Goal: Information Seeking & Learning: Check status

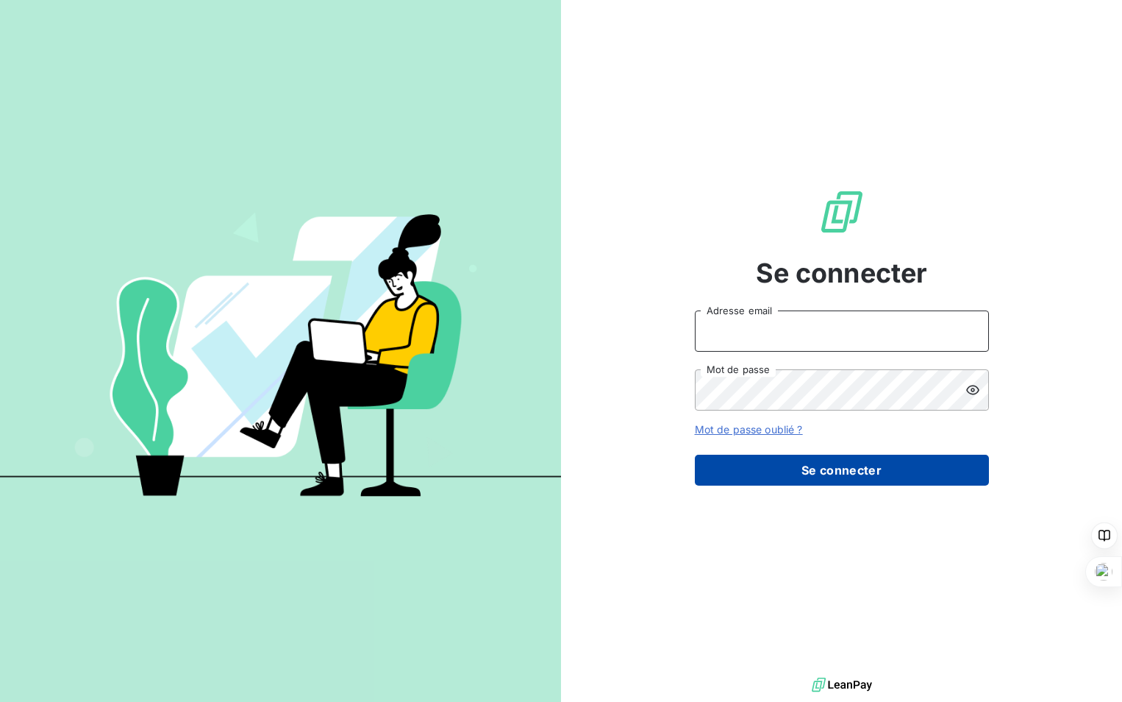
type input "[PERSON_NAME][EMAIL_ADDRESS][DOMAIN_NAME]"
click at [943, 485] on button "Se connecter" at bounding box center [842, 470] width 294 height 31
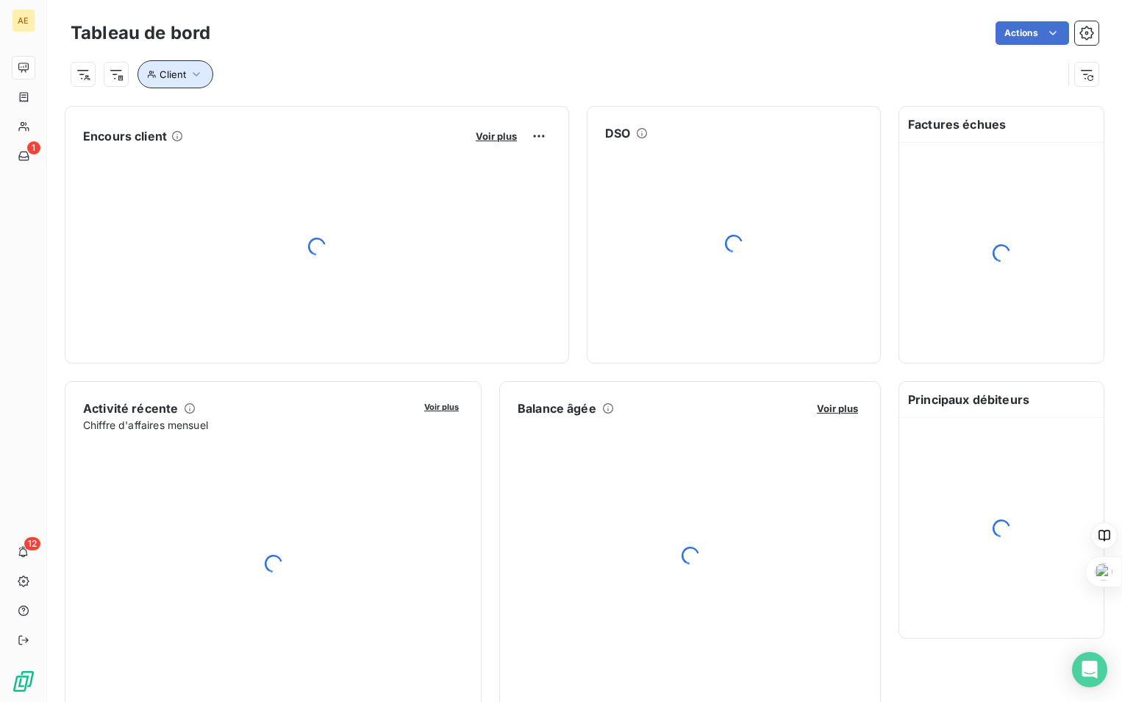
click at [191, 74] on icon "button" at bounding box center [196, 74] width 15 height 15
click at [197, 75] on icon "button" at bounding box center [196, 74] width 7 height 4
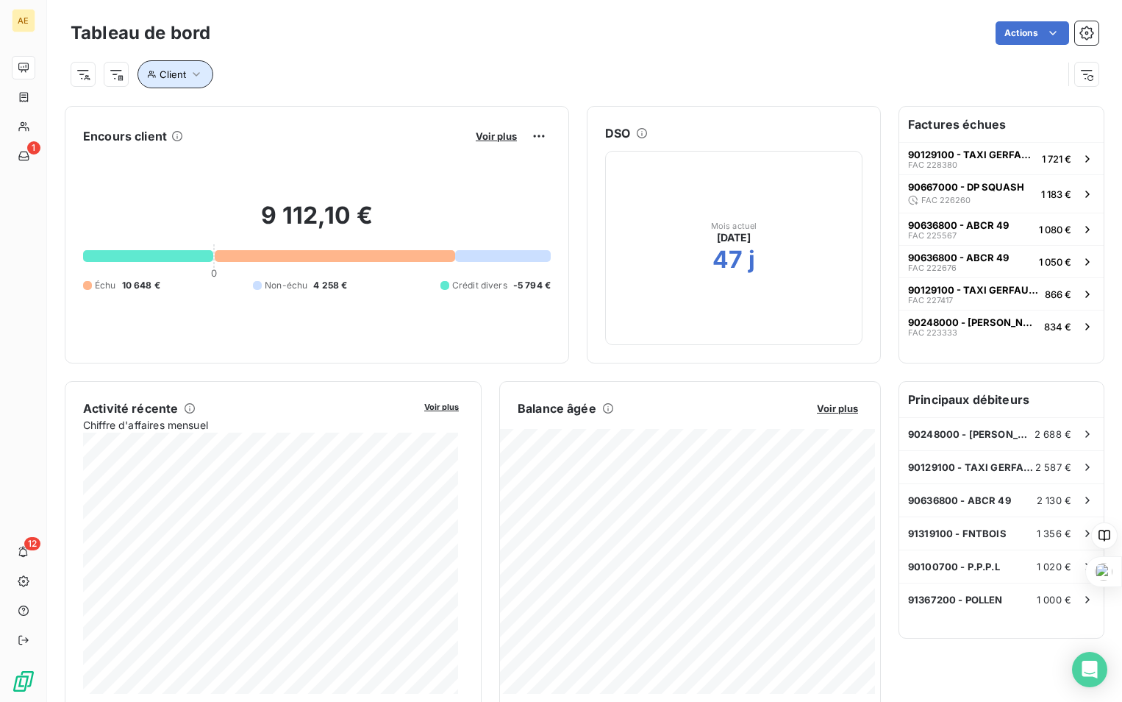
click at [169, 76] on span "Client" at bounding box center [173, 74] width 26 height 12
click at [197, 74] on icon "button" at bounding box center [196, 74] width 7 height 4
click at [197, 75] on icon "button" at bounding box center [196, 74] width 15 height 15
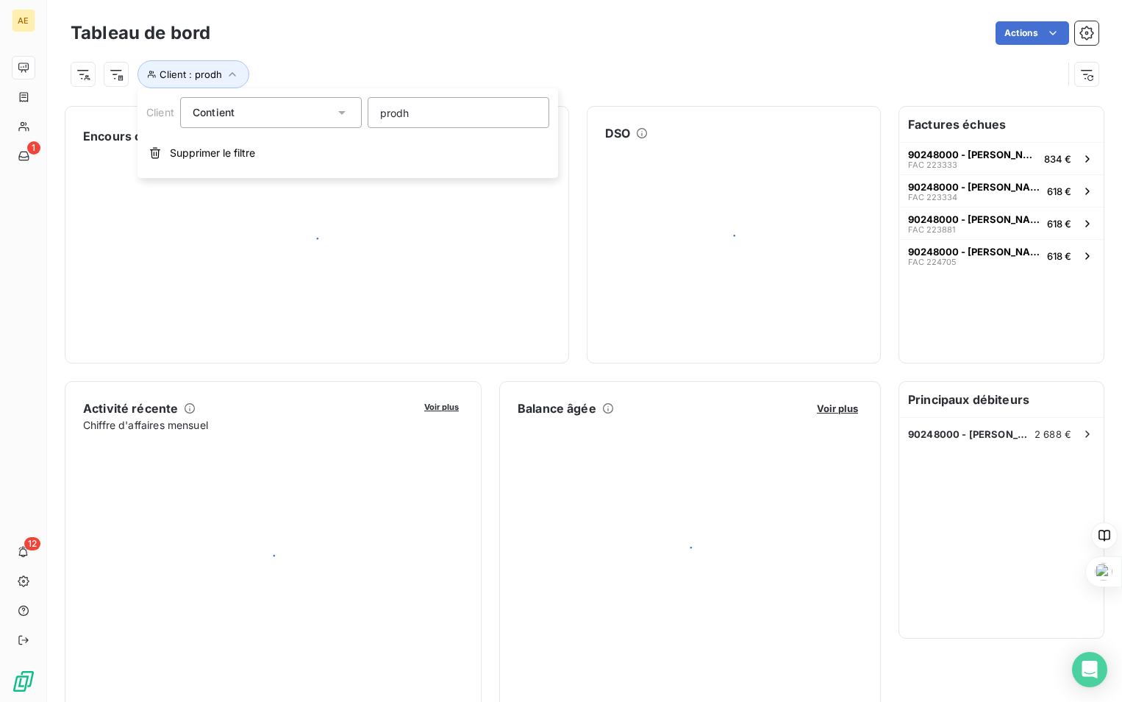
type input "prodho"
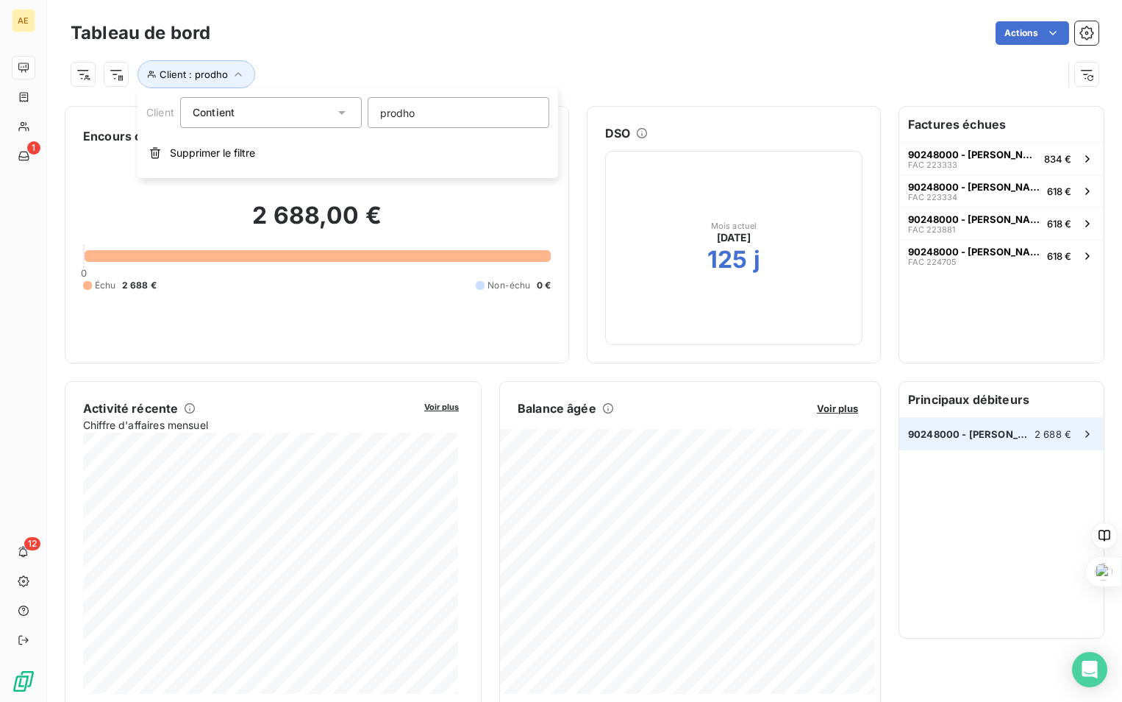
click at [1081, 436] on icon at bounding box center [1088, 434] width 15 height 15
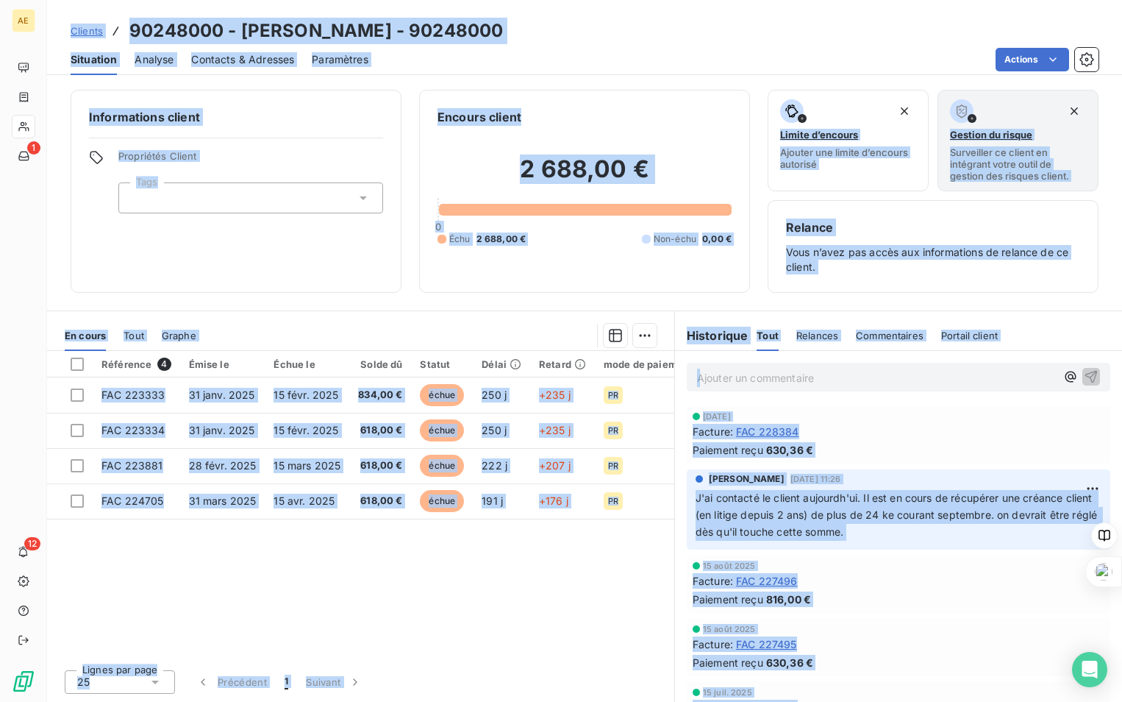
click at [970, 14] on div "Clients 90248000 - [PERSON_NAME] - 90248000 Situation Analyse Contacts & Adress…" at bounding box center [584, 37] width 1075 height 75
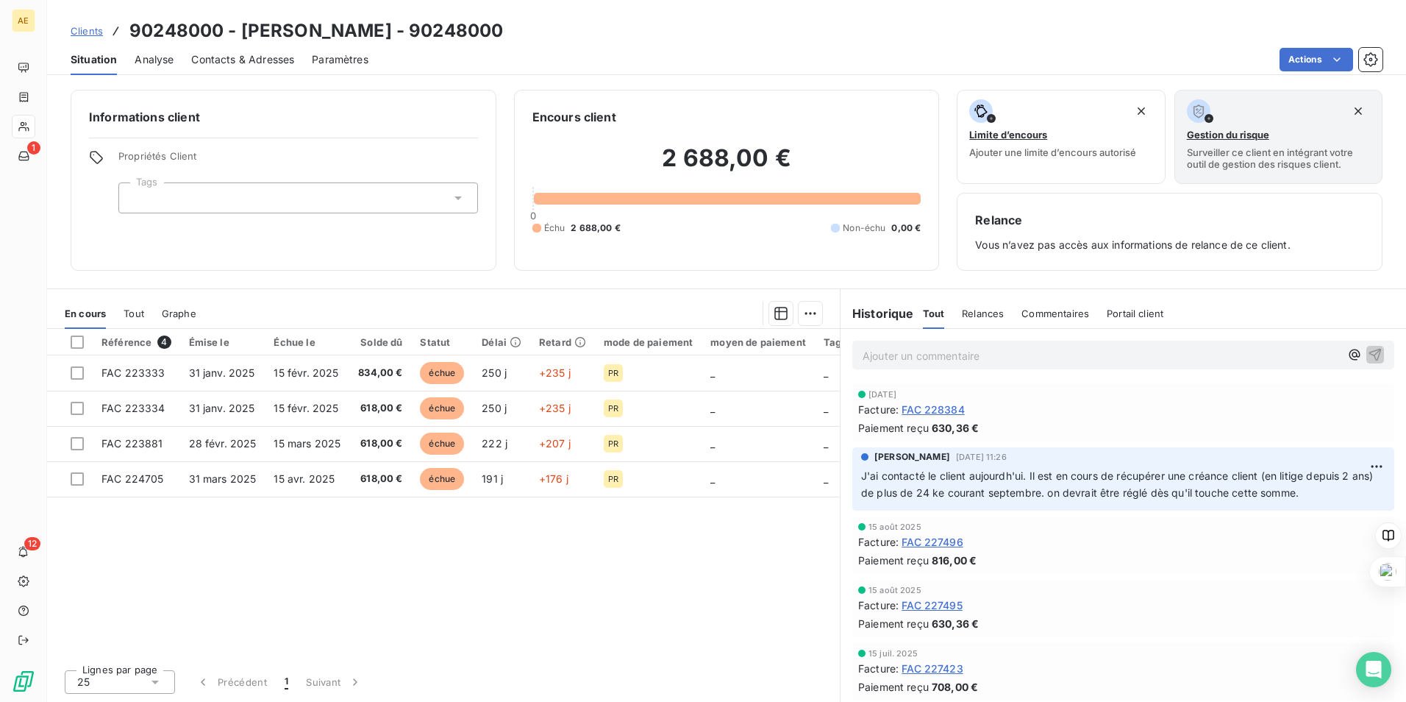
click at [90, 32] on span "Clients" at bounding box center [87, 31] width 32 height 12
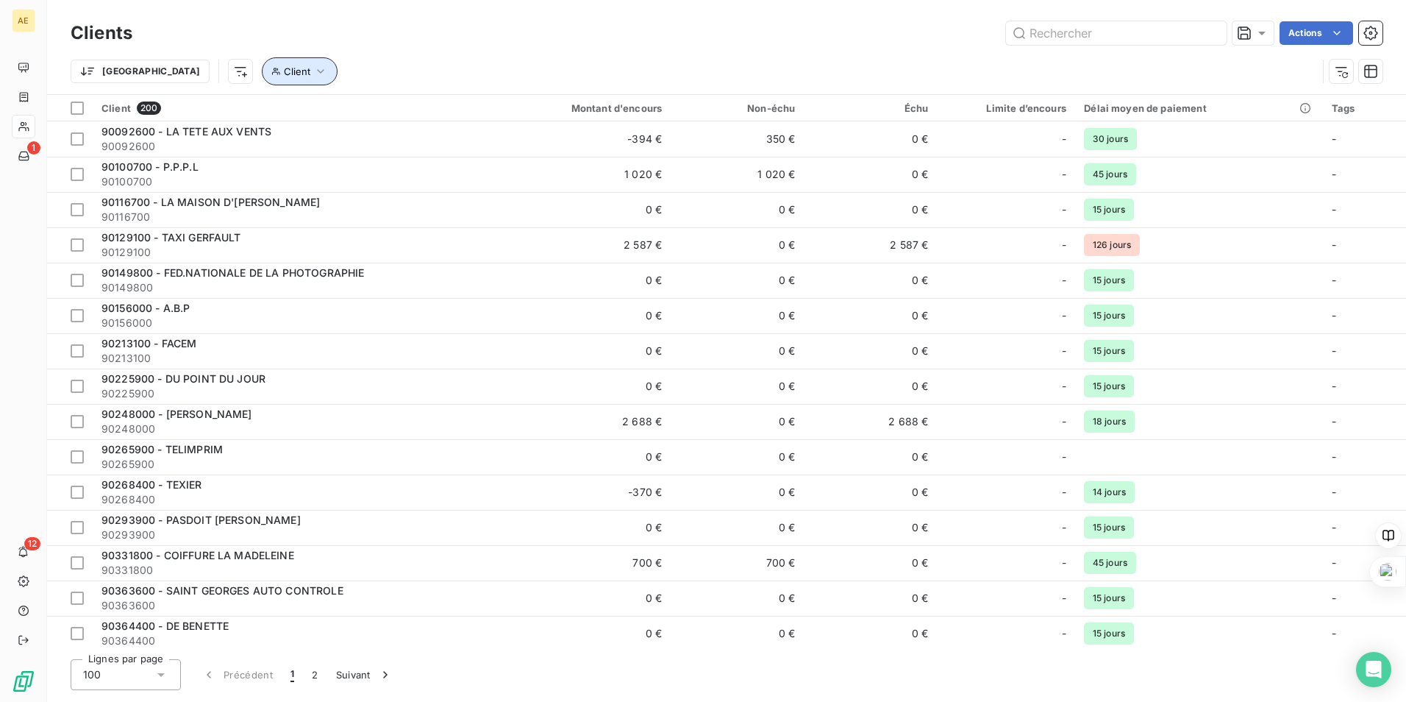
click at [313, 69] on icon "button" at bounding box center [320, 71] width 15 height 15
click at [400, 110] on div at bounding box center [458, 109] width 212 height 31
click at [376, 110] on input "text" at bounding box center [370, 109] width 12 height 13
click at [326, 110] on icon at bounding box center [325, 110] width 7 height 4
click at [327, 110] on icon at bounding box center [326, 109] width 6 height 3
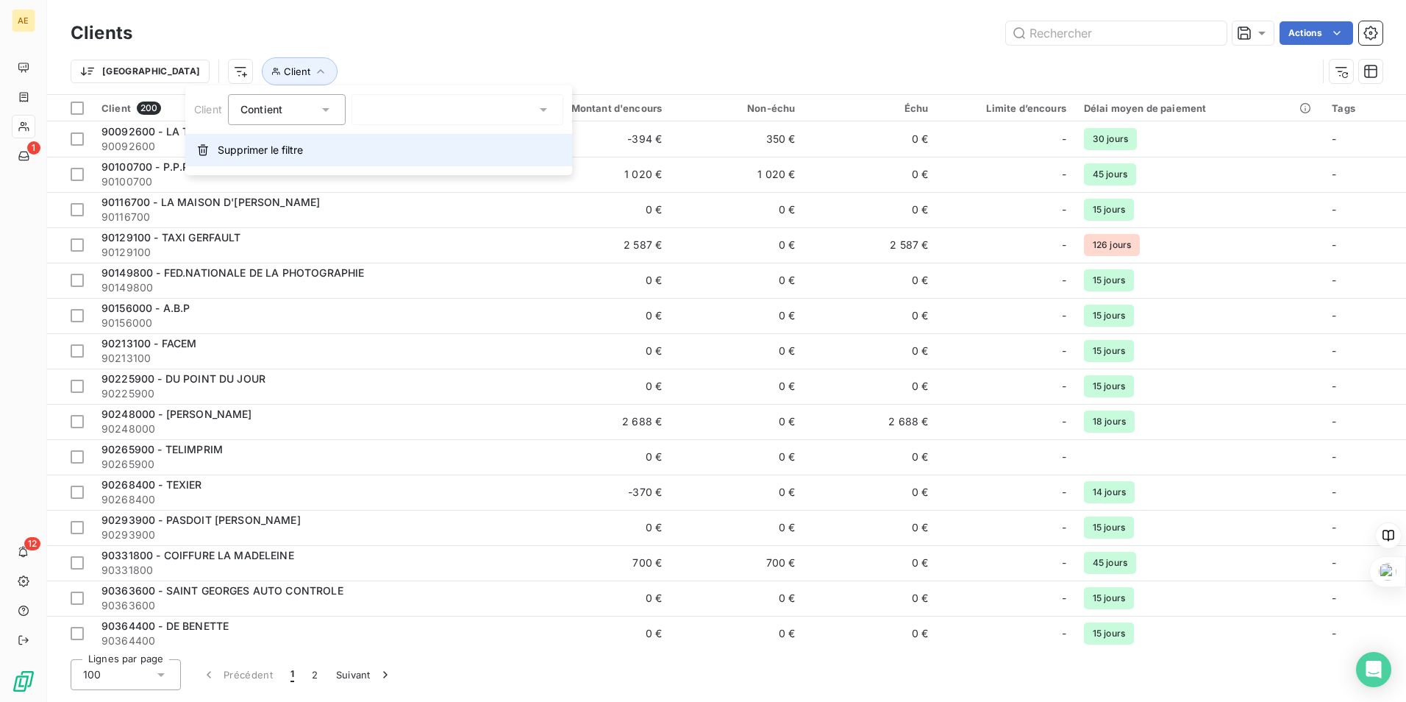
click at [372, 144] on button "Supprimer le filtre" at bounding box center [378, 150] width 387 height 32
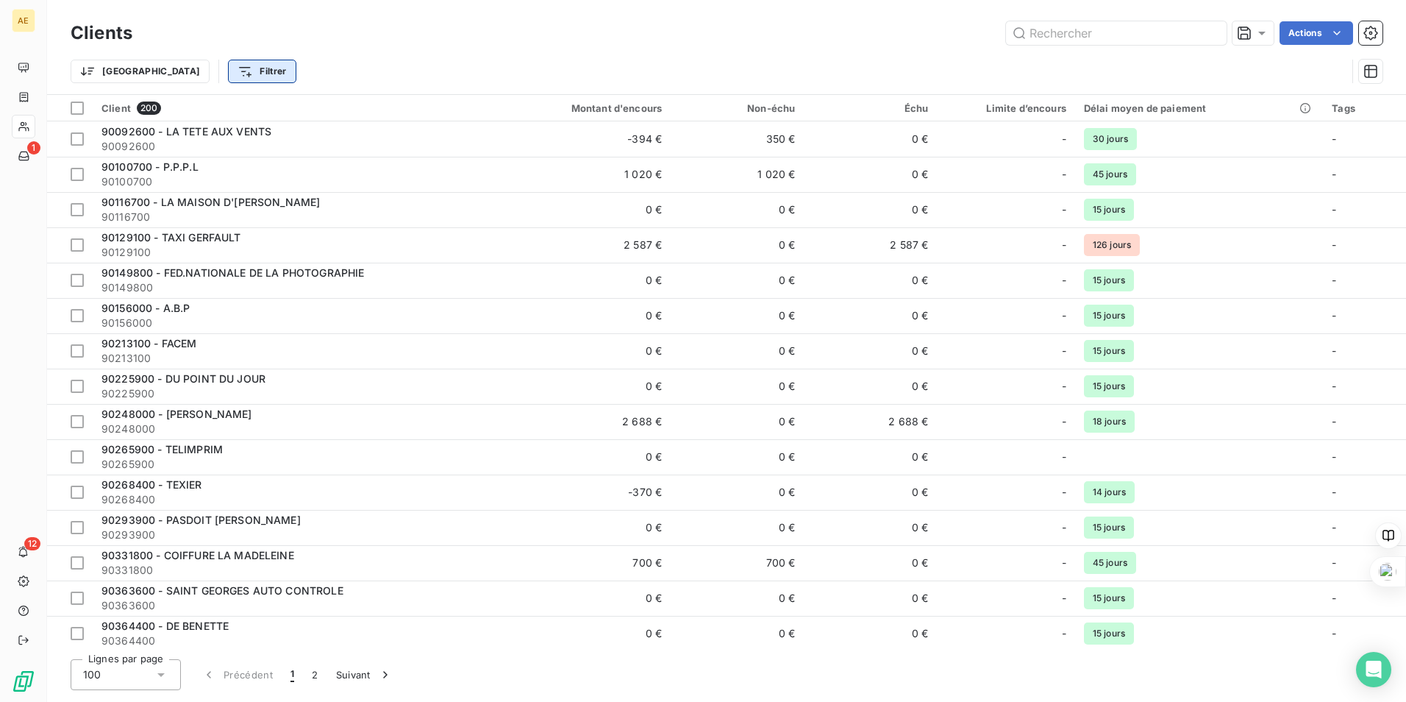
click at [216, 77] on html "AE 1 12 Clients Actions Trier Filtrer Client 200 Montant d'encours Non-échu Éch…" at bounding box center [703, 351] width 1406 height 702
type input "a"
click at [367, 37] on html "AE 1 12 Clients Actions Trier Filtrer Client 200 Montant d'encours Non-échu Éch…" at bounding box center [703, 351] width 1406 height 702
click at [110, 70] on html "AE 1 12 Clients Actions Trier Filtrer Client 200 Montant d'encours Non-échu Éch…" at bounding box center [703, 351] width 1406 height 702
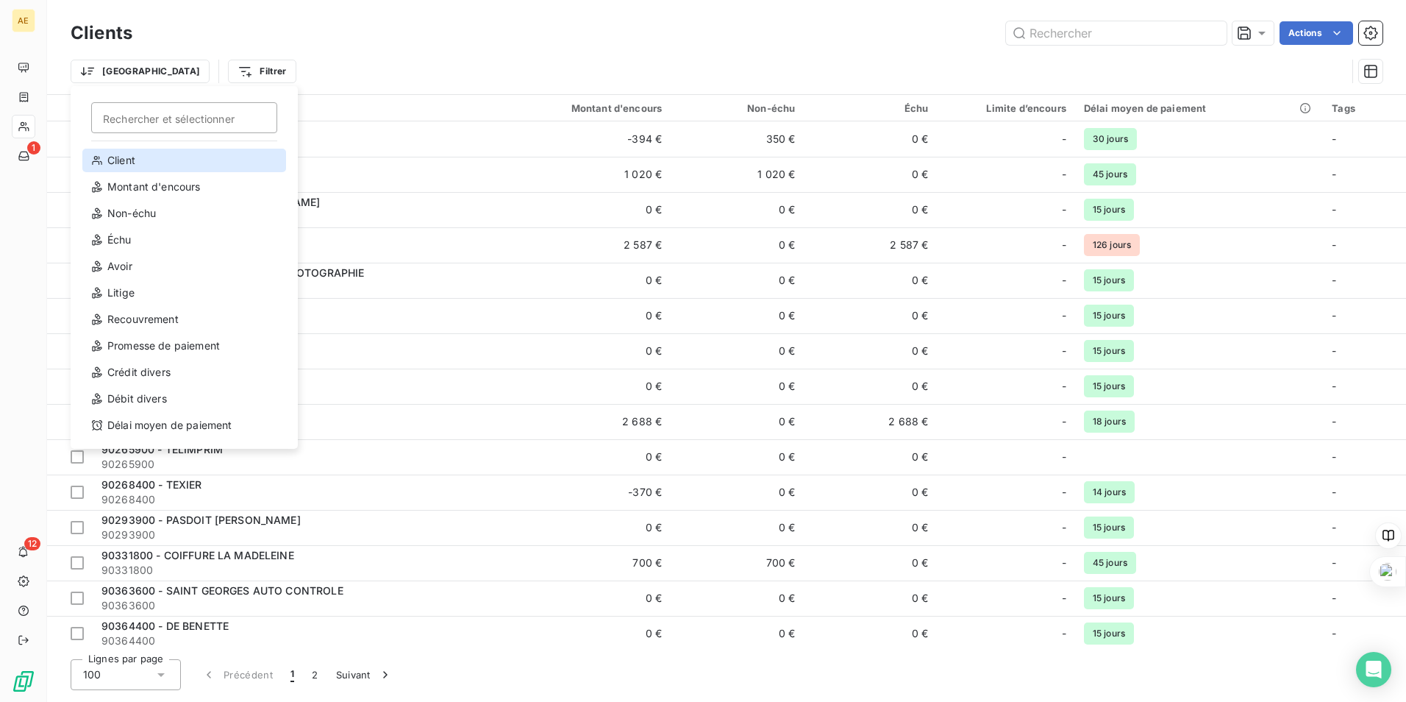
click at [131, 161] on div "Client" at bounding box center [184, 161] width 204 height 24
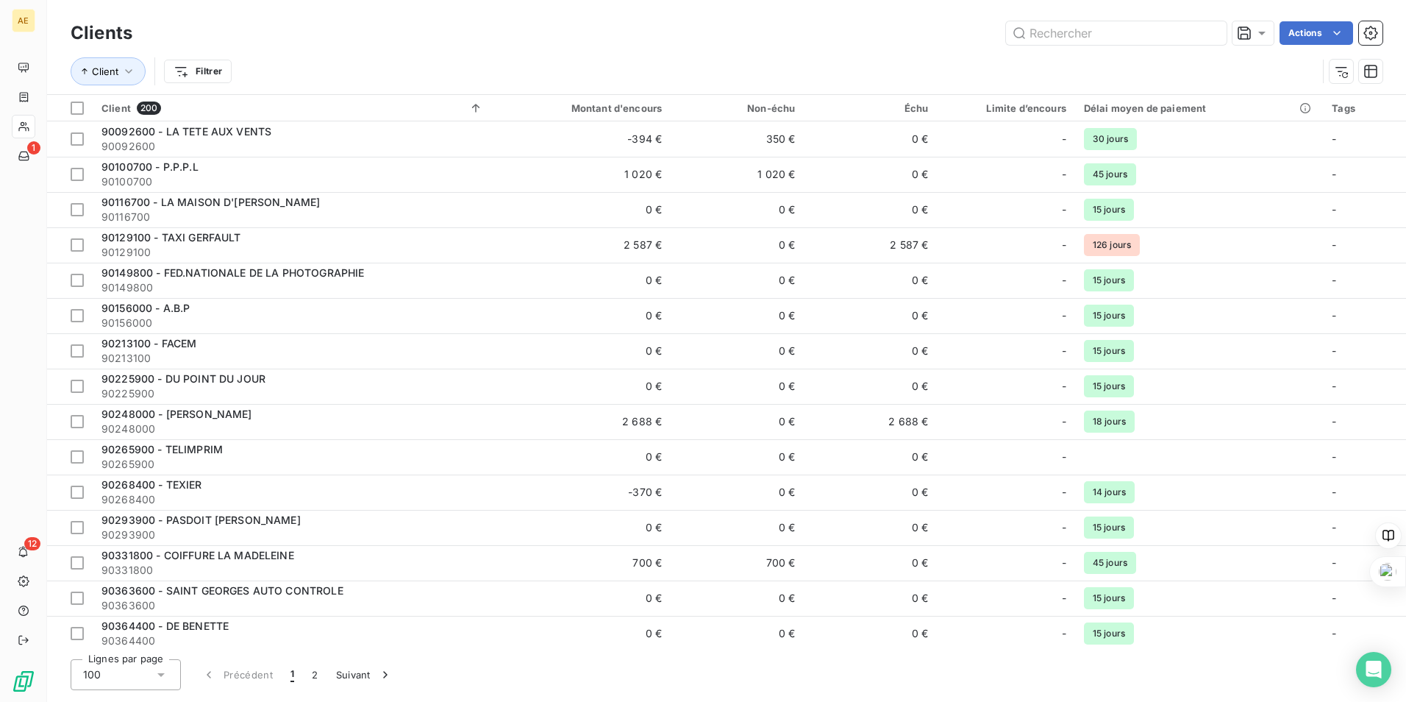
click at [342, 51] on div "Client Filtrer" at bounding box center [727, 72] width 1312 height 46
click at [211, 67] on html "AE 1 12 Clients Actions Client Filtrer Client 200 Montant d'encours Non-échu Éc…" at bounding box center [703, 351] width 1406 height 702
click at [211, 67] on html "AE 1 12 Clients Actions Client Filtrer Rechercher et sélectionner Client Montan…" at bounding box center [703, 351] width 1406 height 702
click at [214, 68] on html "AE 1 12 Clients Actions Client Filtrer Client 200 Montant d'encours Non-échu Éc…" at bounding box center [703, 351] width 1406 height 702
click at [213, 110] on input "Rechercher et sélectionner" at bounding box center [271, 111] width 186 height 31
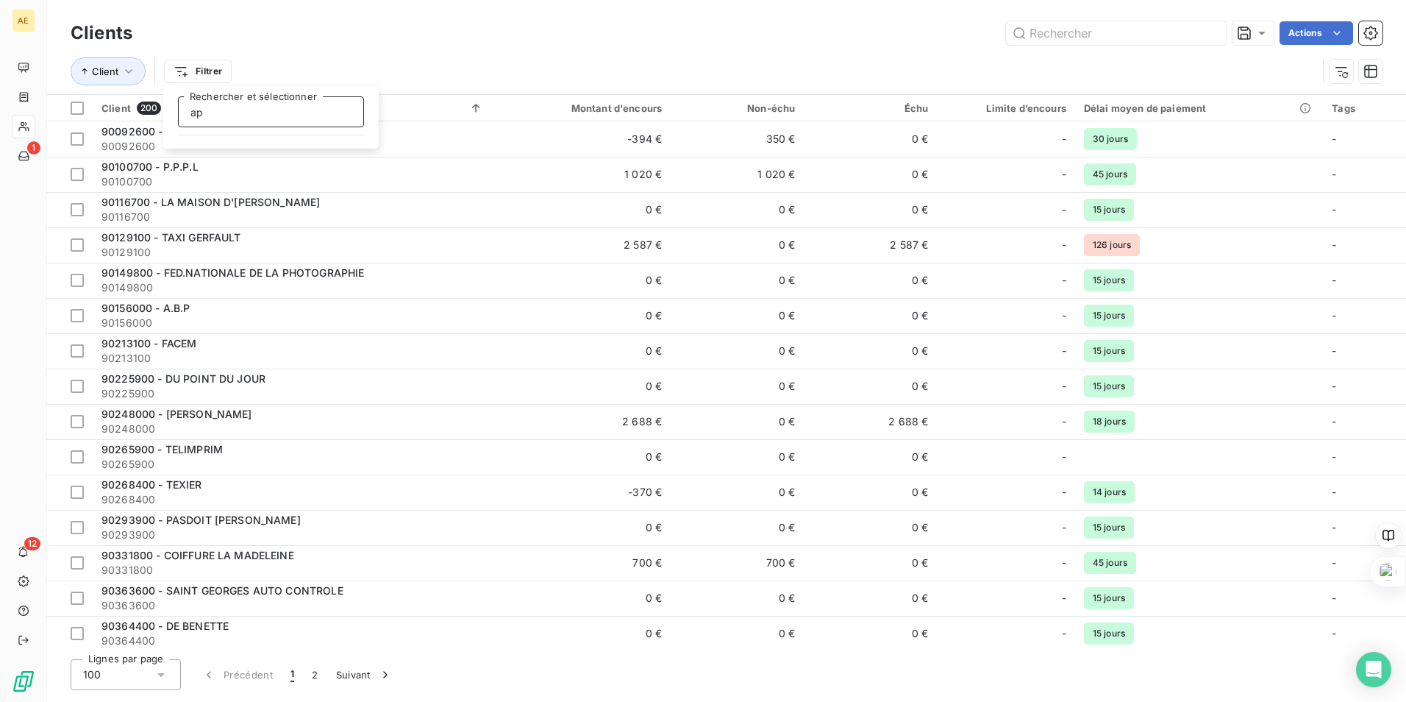
type input "a"
type input "prod"
click at [116, 77] on html "AE 1 12 Clients Actions Client Filtrer prod Rechercher et sélectionner Client 2…" at bounding box center [703, 351] width 1406 height 702
click at [123, 76] on icon "button" at bounding box center [128, 71] width 15 height 15
click at [366, 111] on span "Trier par ordre croissant" at bounding box center [356, 115] width 121 height 13
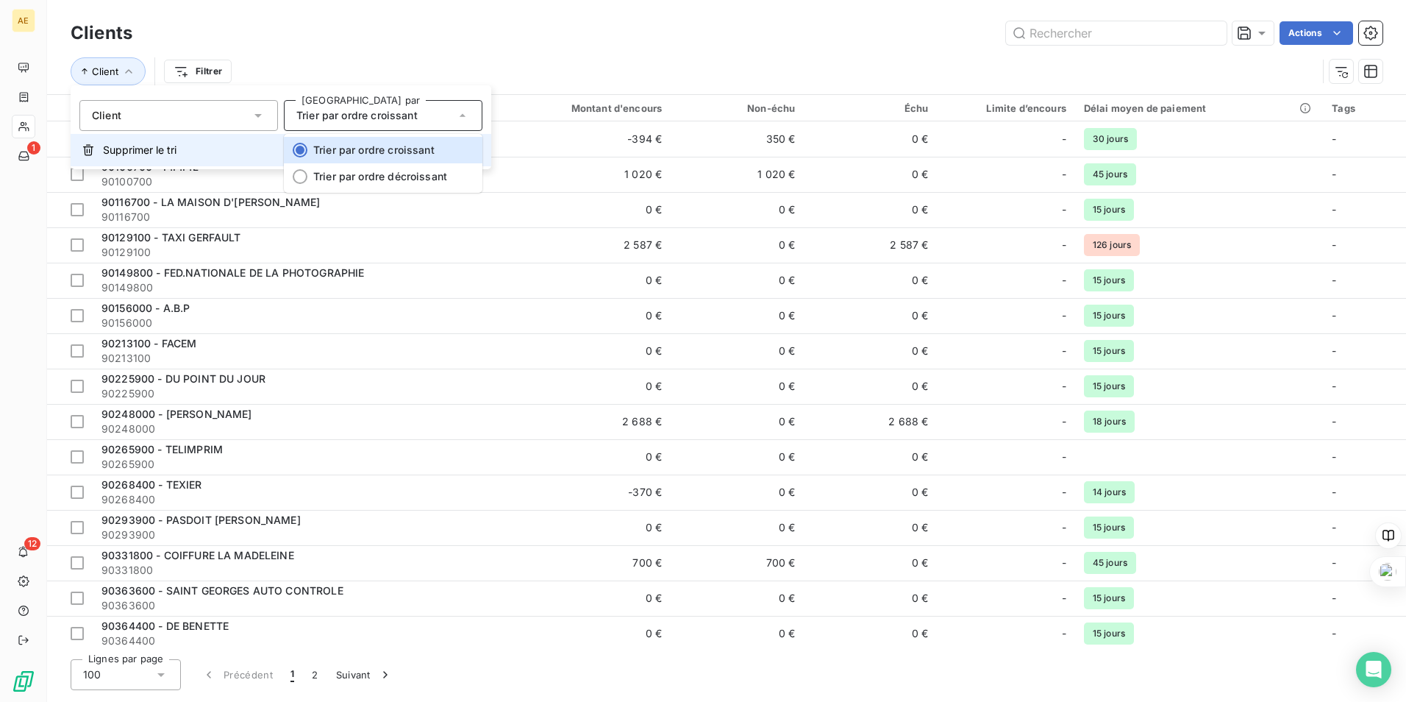
click at [179, 161] on button "Supprimer le tri" at bounding box center [281, 150] width 421 height 32
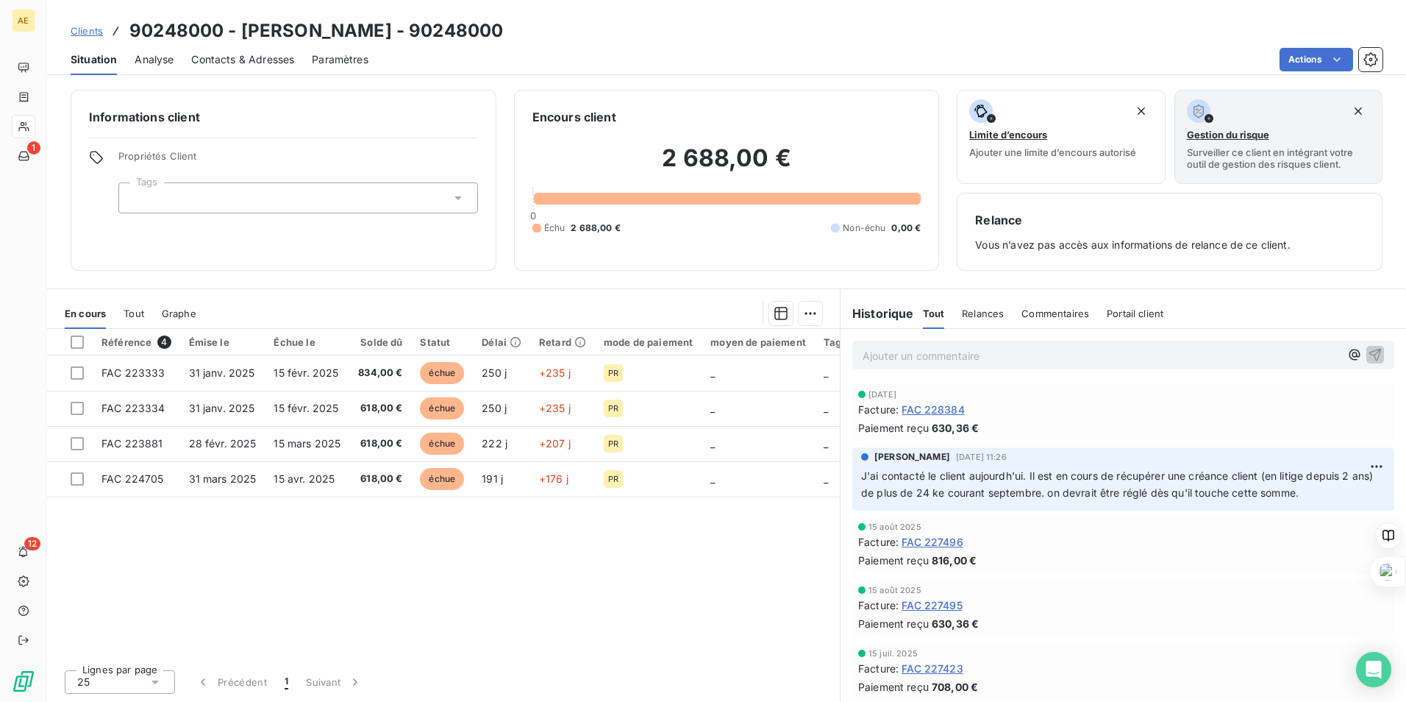
click at [79, 27] on span "Clients" at bounding box center [87, 31] width 32 height 12
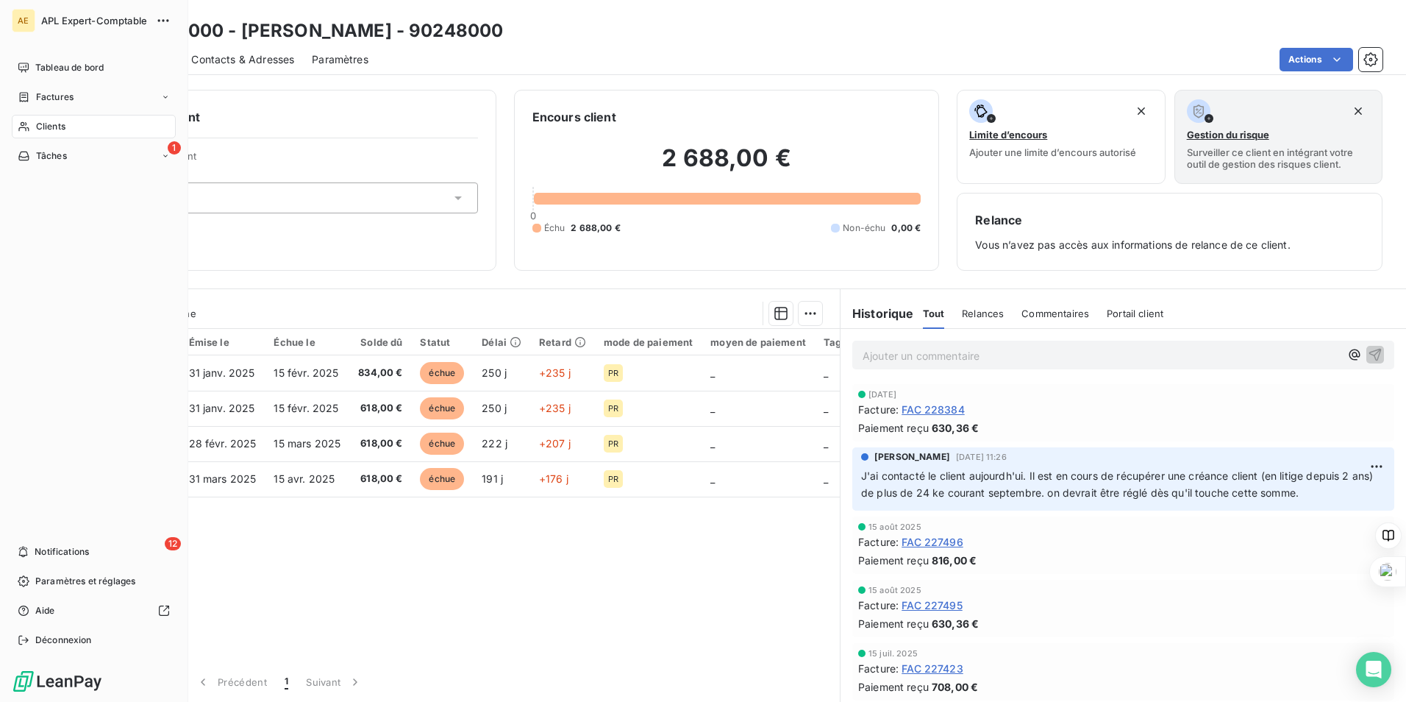
click at [43, 128] on span "Clients" at bounding box center [50, 126] width 29 height 13
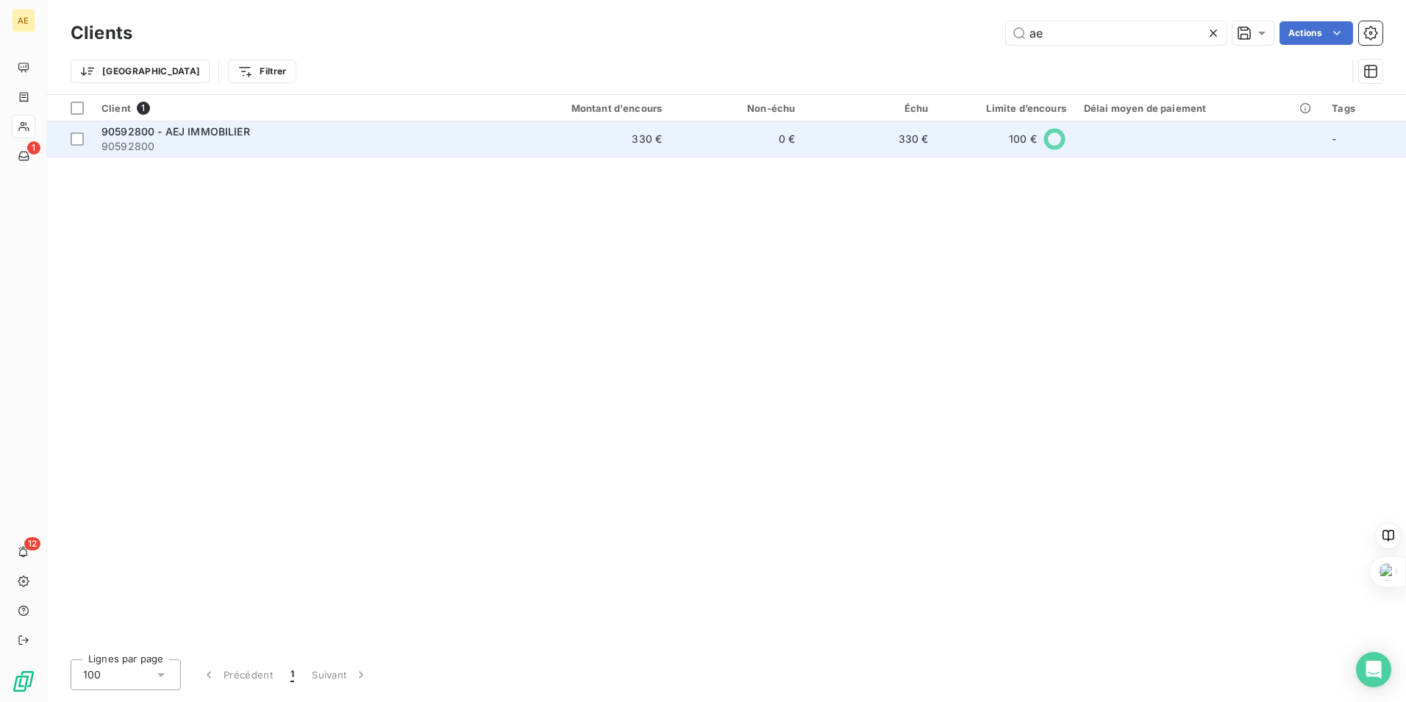
type input "ae"
click at [200, 134] on span "90592800 - AEJ IMMOBILIER" at bounding box center [176, 131] width 149 height 13
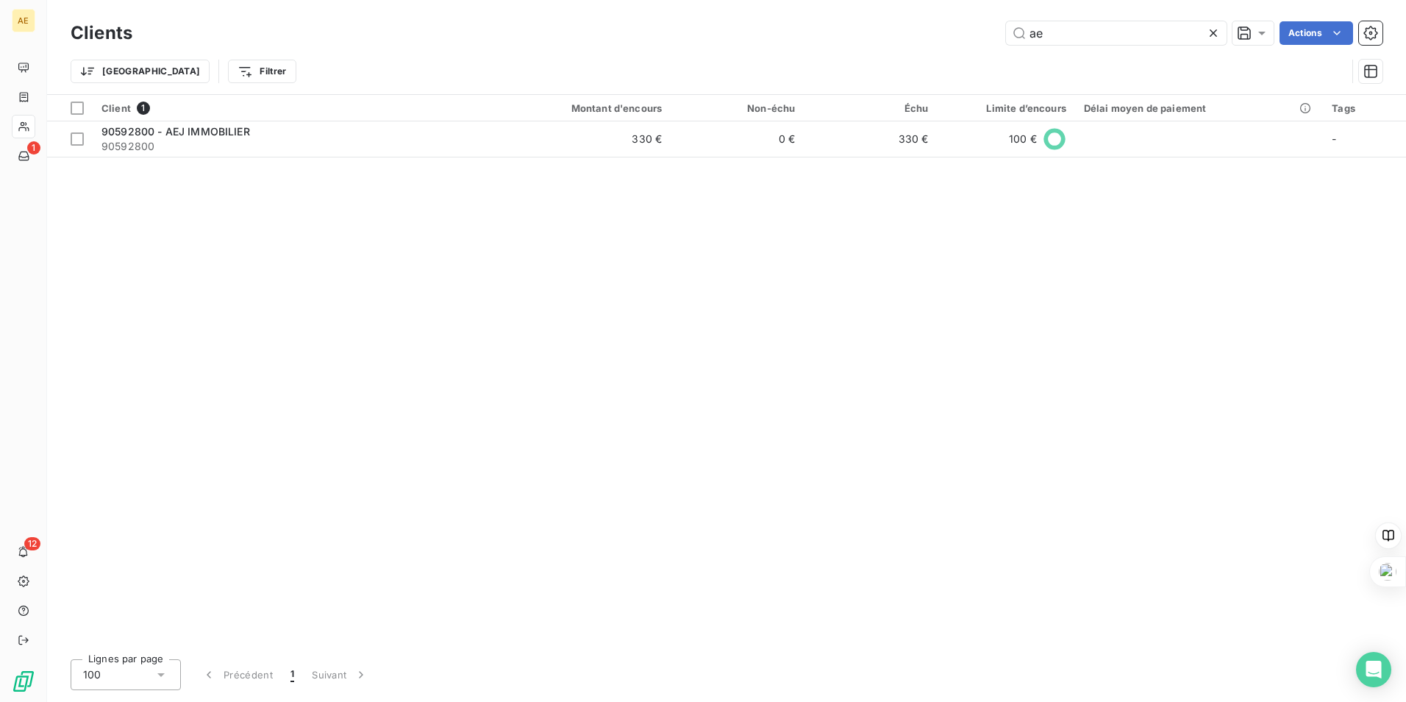
drag, startPoint x: 1079, startPoint y: 25, endPoint x: 981, endPoint y: 23, distance: 97.9
click at [982, 24] on div "ae Actions" at bounding box center [766, 33] width 1233 height 24
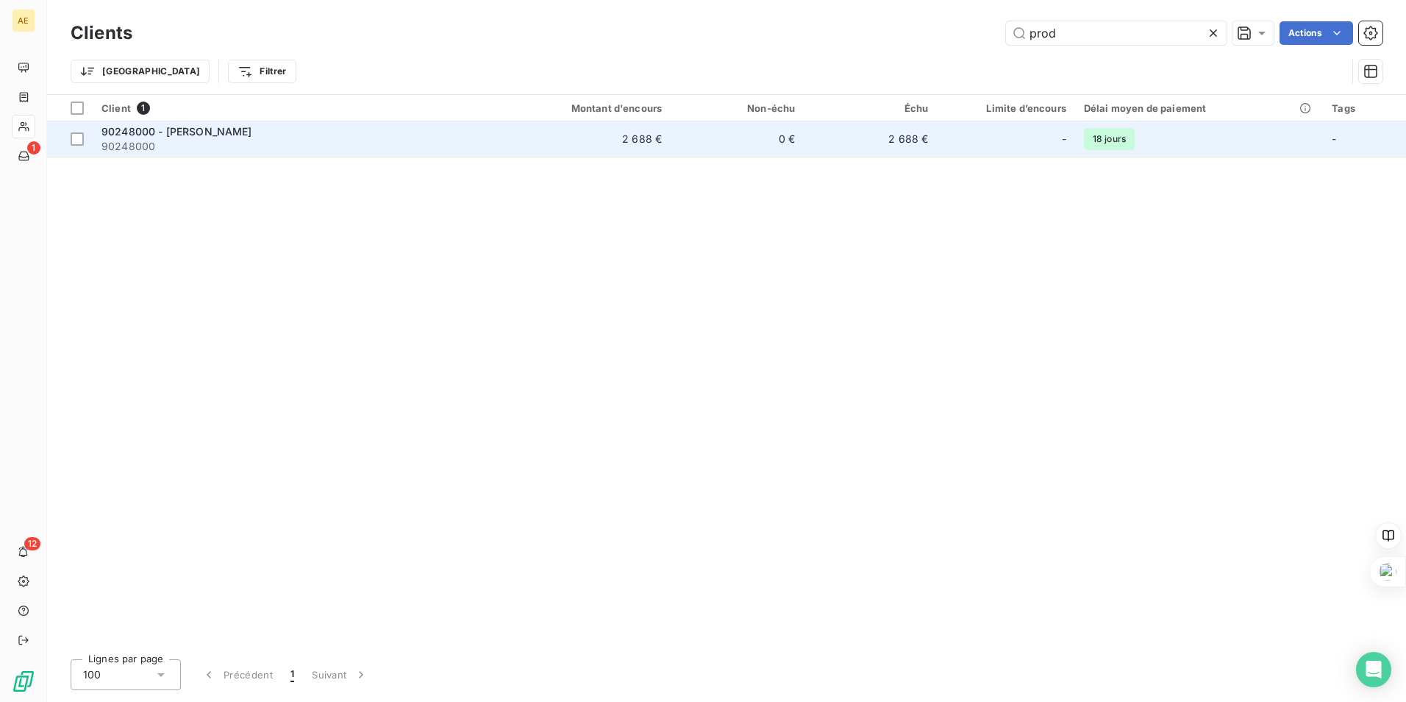
type input "prod"
click at [193, 139] on span "90248000" at bounding box center [293, 146] width 382 height 15
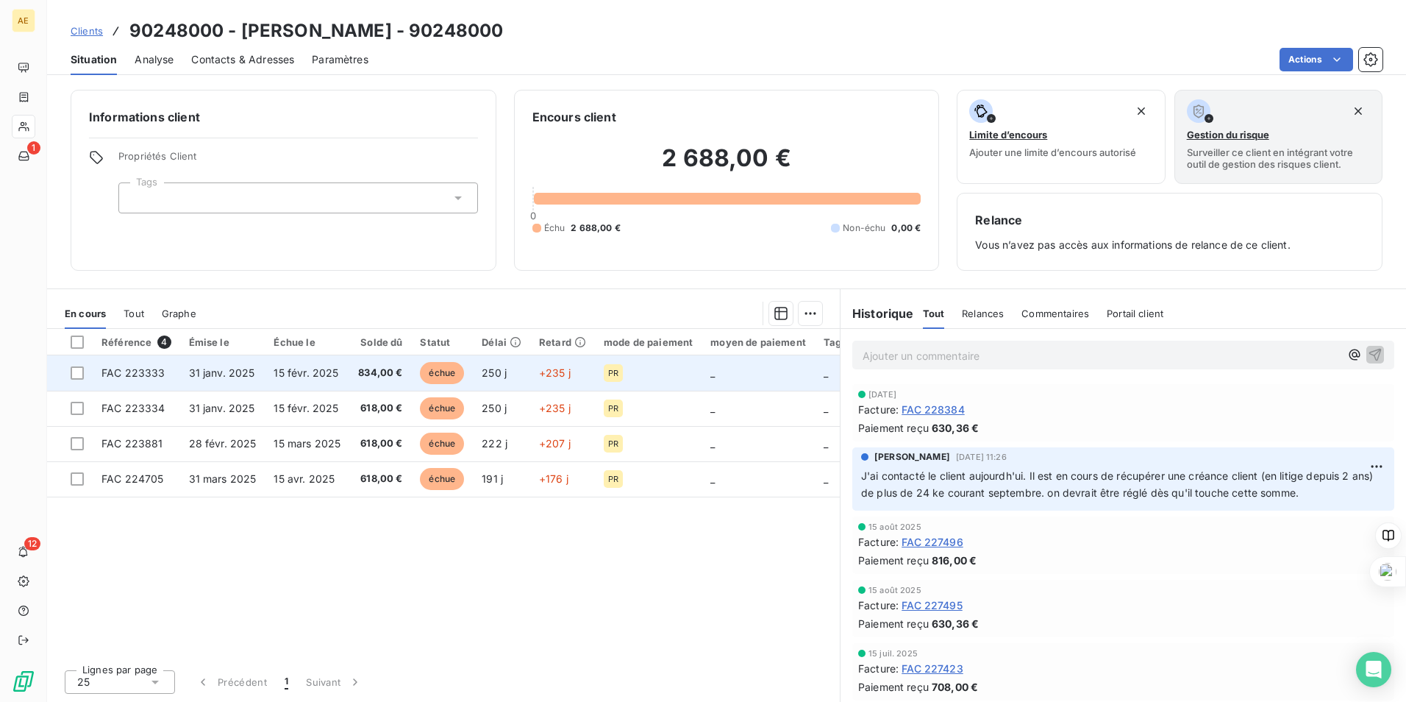
click at [147, 370] on span "FAC 223333" at bounding box center [134, 372] width 64 height 13
